Goal: Find specific page/section: Find specific page/section

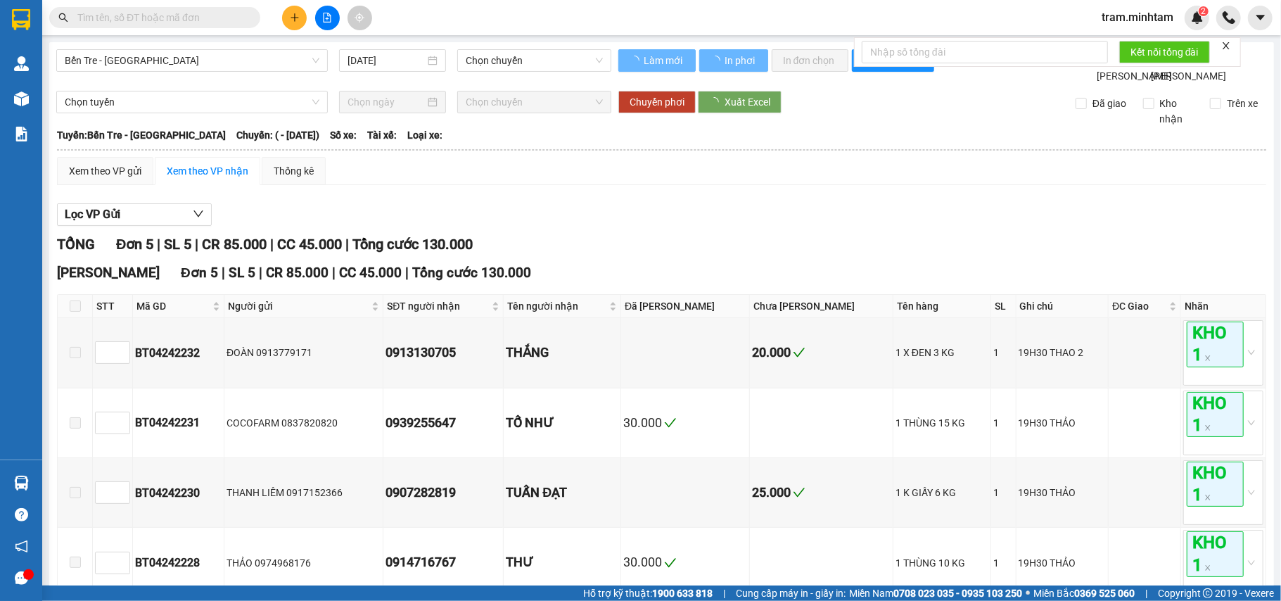
type input "[DATE]"
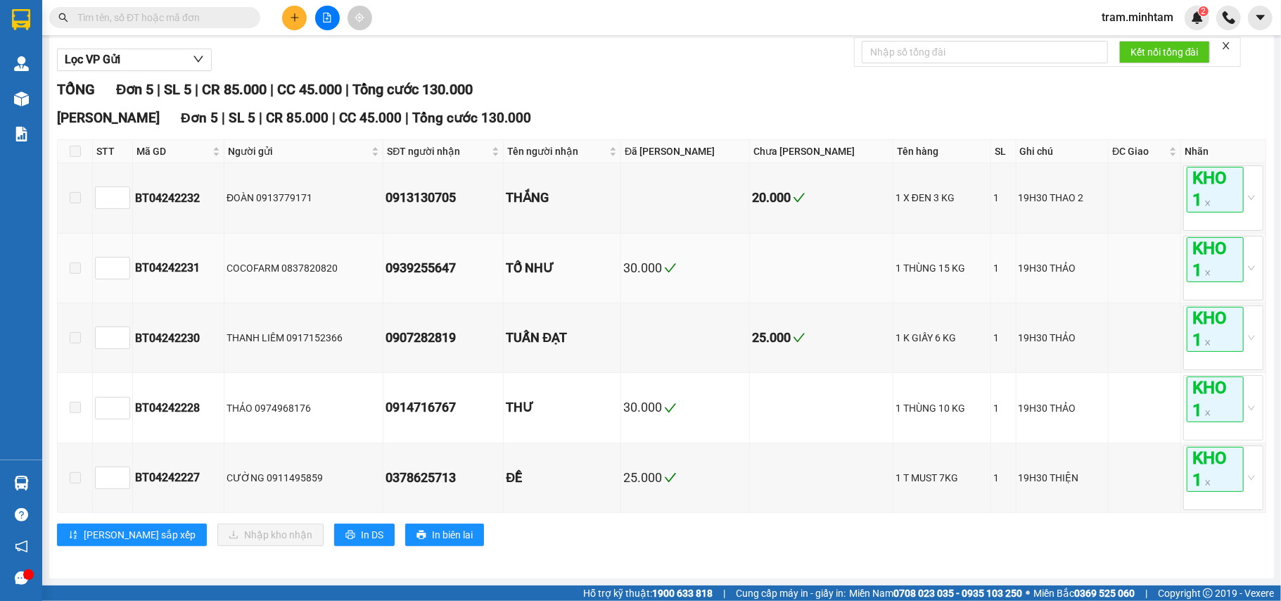
scroll to position [177, 0]
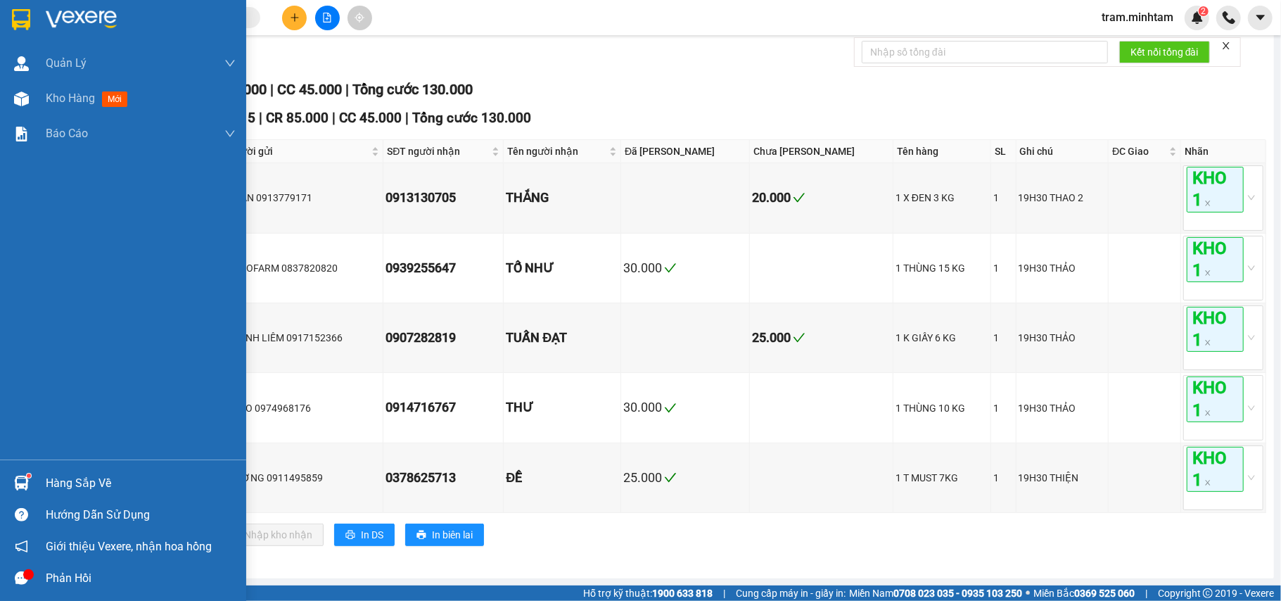
click at [20, 473] on div at bounding box center [21, 483] width 25 height 25
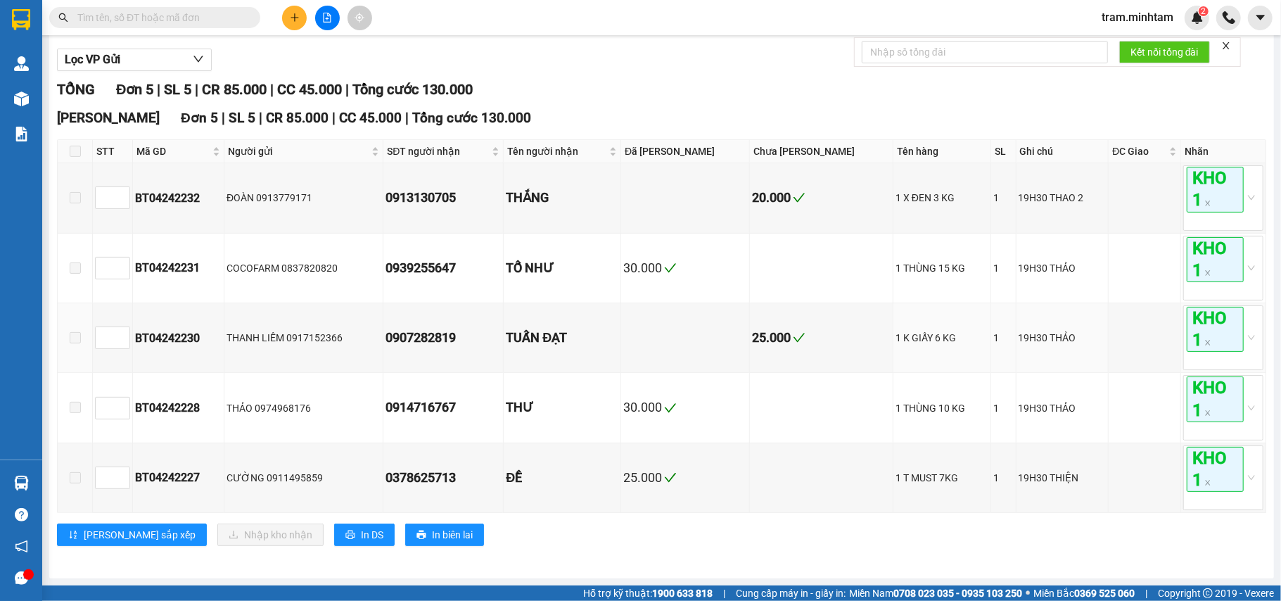
click at [802, 319] on section "Kết quả tìm kiếm ( 0 ) Bộ lọc No Data tram.minhtam 2 Quản [PERSON_NAME] lý giao…" at bounding box center [640, 300] width 1281 height 601
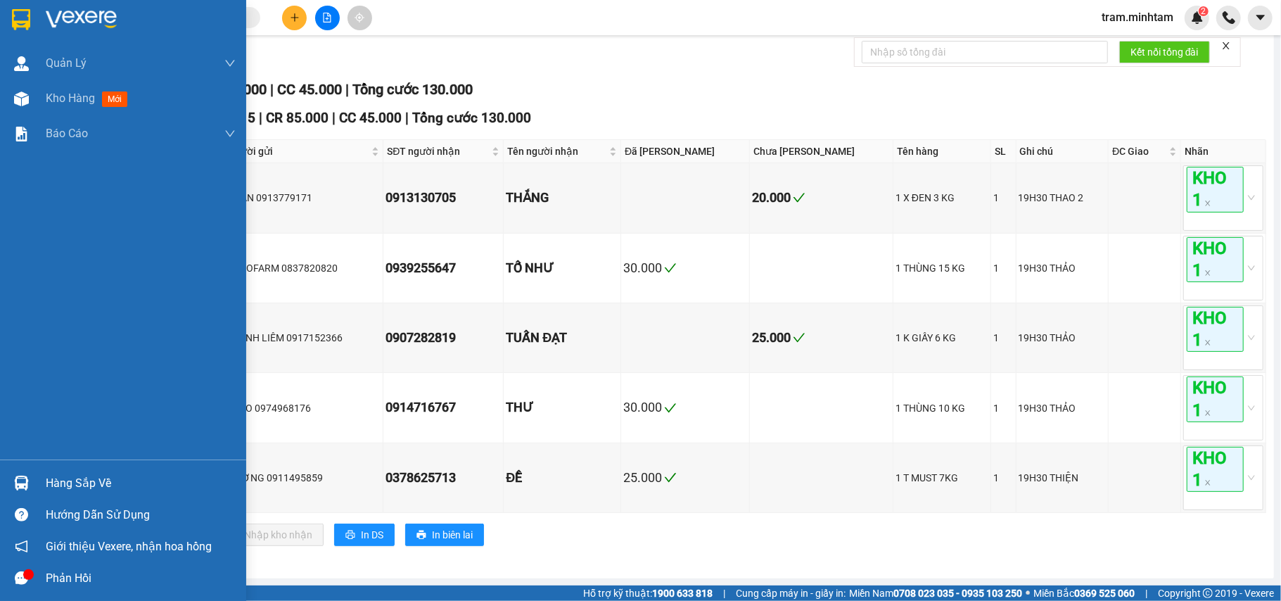
click at [15, 491] on div at bounding box center [21, 483] width 25 height 25
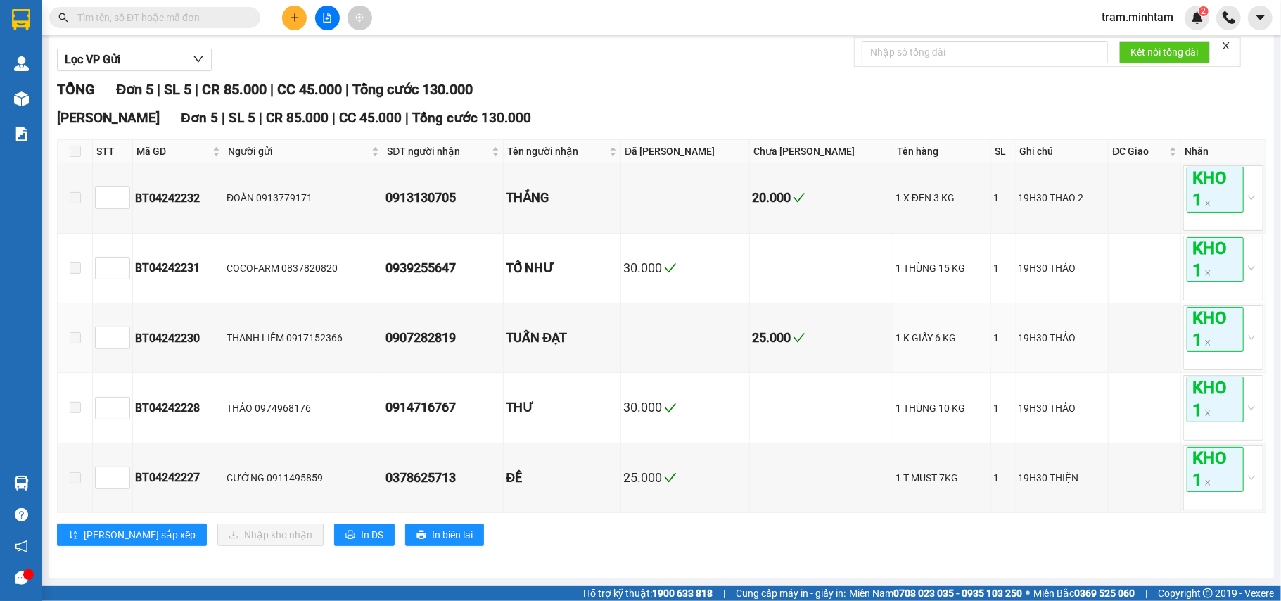
click at [703, 325] on section "Kết quả tìm kiếm ( 0 ) Bộ lọc No Data tram.minhtam 2 Quản [PERSON_NAME] lý giao…" at bounding box center [640, 300] width 1281 height 601
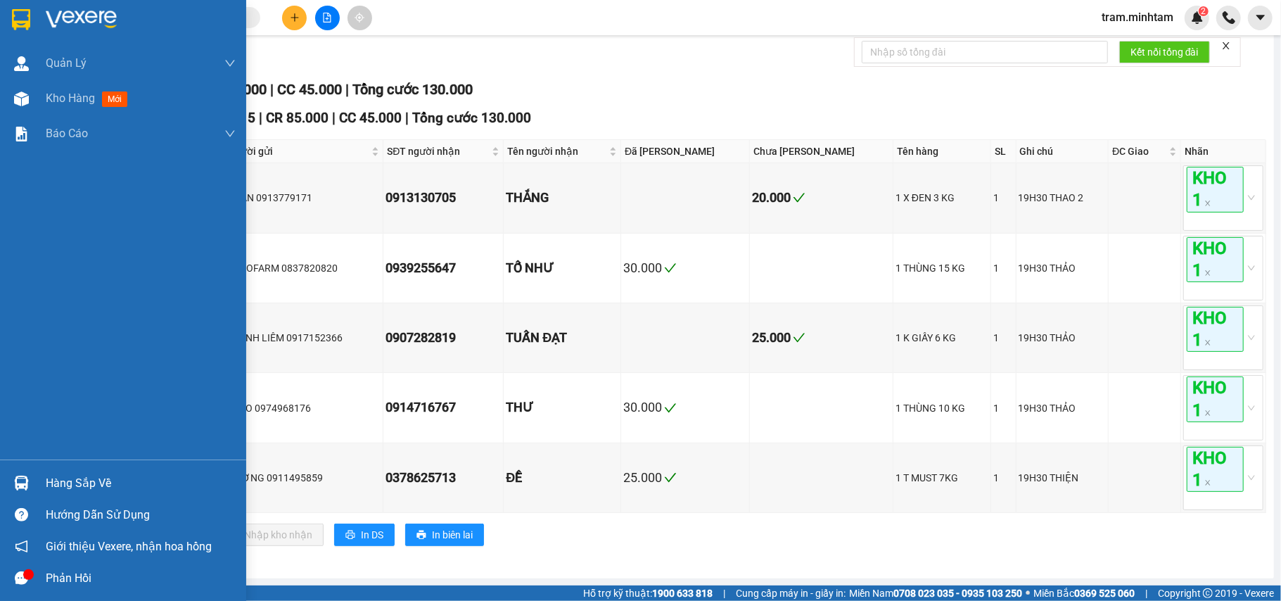
click at [53, 1] on div at bounding box center [123, 23] width 246 height 46
